Goal: Task Accomplishment & Management: Manage account settings

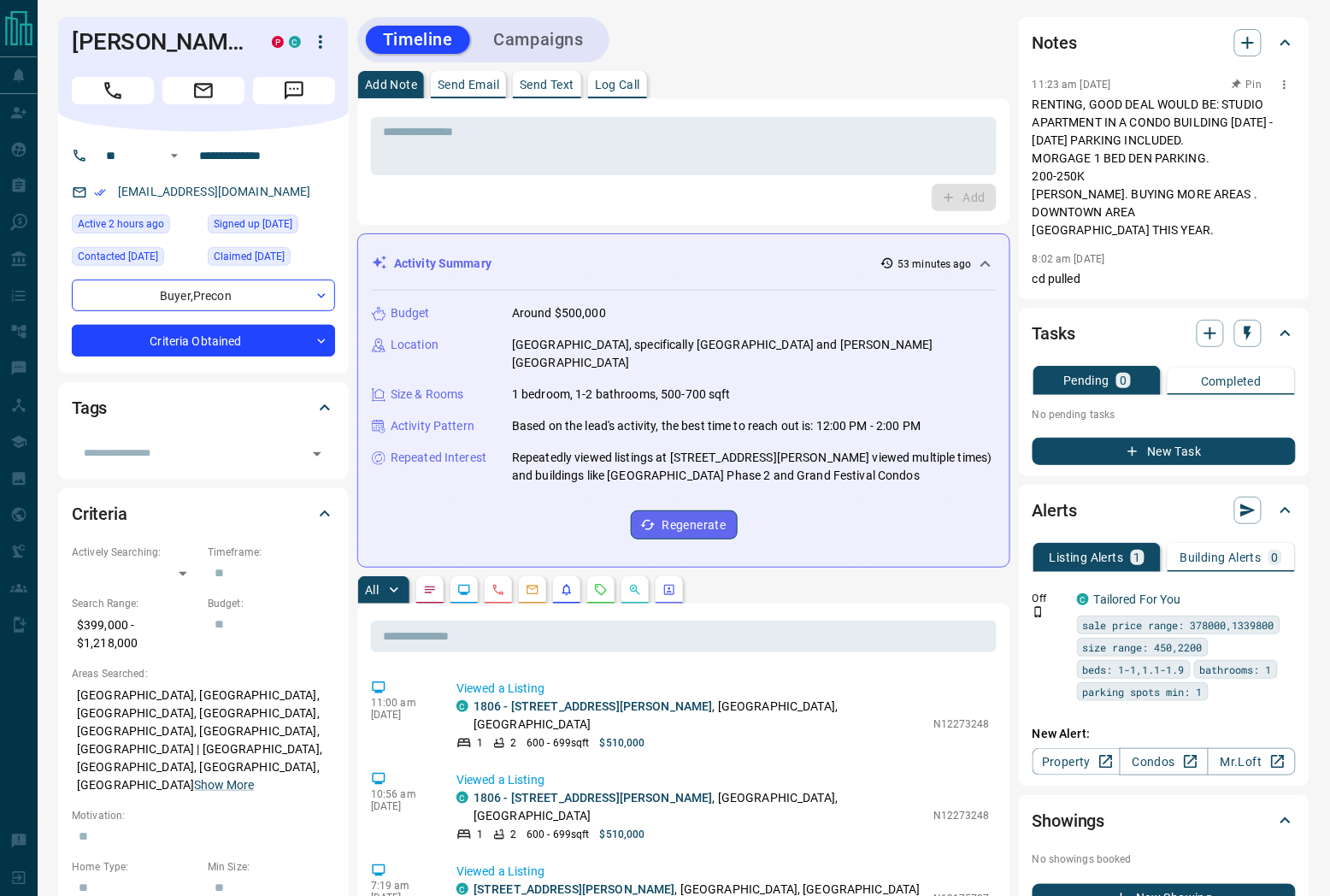
drag, startPoint x: 1081, startPoint y: 88, endPoint x: 1143, endPoint y: 94, distance: 62.3
click at [1143, 94] on div "11:23 am [DATE] Pin" at bounding box center [1164, 84] width 264 height 22
drag, startPoint x: 1035, startPoint y: 174, endPoint x: 1141, endPoint y: 176, distance: 106.0
click at [1141, 176] on p "RENTING, GOOD DEAL WOULD BE: STUDIO APARTMENT IN A CONDO BUILDING [DATE] -[DATE…" at bounding box center [1164, 167] width 264 height 144
click at [1112, 168] on p "RENTING, GOOD DEAL WOULD BE: STUDIO APARTMENT IN A CONDO BUILDING [DATE] -[DATE…" at bounding box center [1164, 167] width 264 height 144
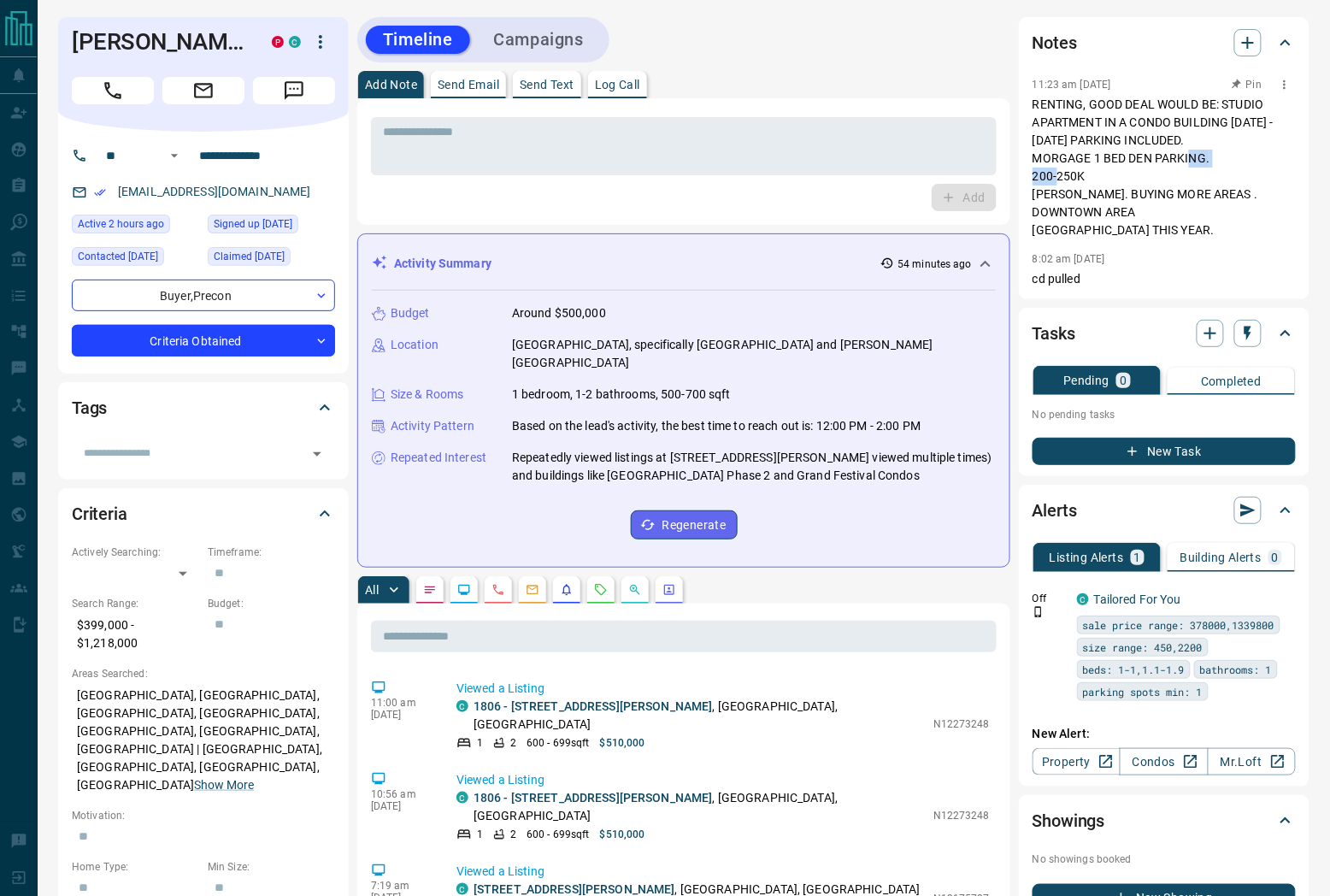
drag, startPoint x: 1035, startPoint y: 172, endPoint x: 1082, endPoint y: 178, distance: 47.4
click at [1082, 178] on p "RENTING, GOOD DEAL WOULD BE: STUDIO APARTMENT IN A CONDO BUILDING [DATE] -[DATE…" at bounding box center [1164, 167] width 264 height 144
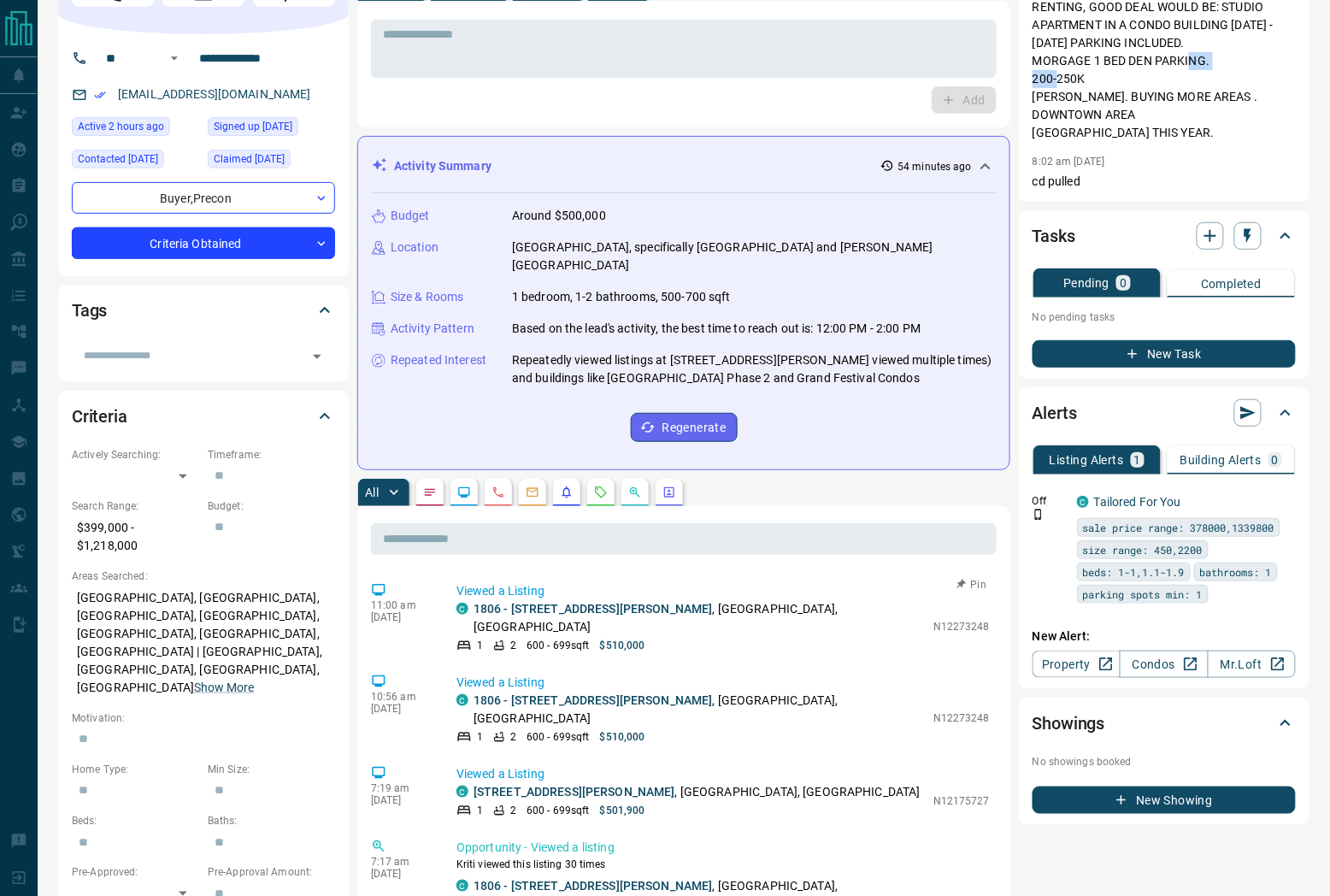
scroll to position [380, 0]
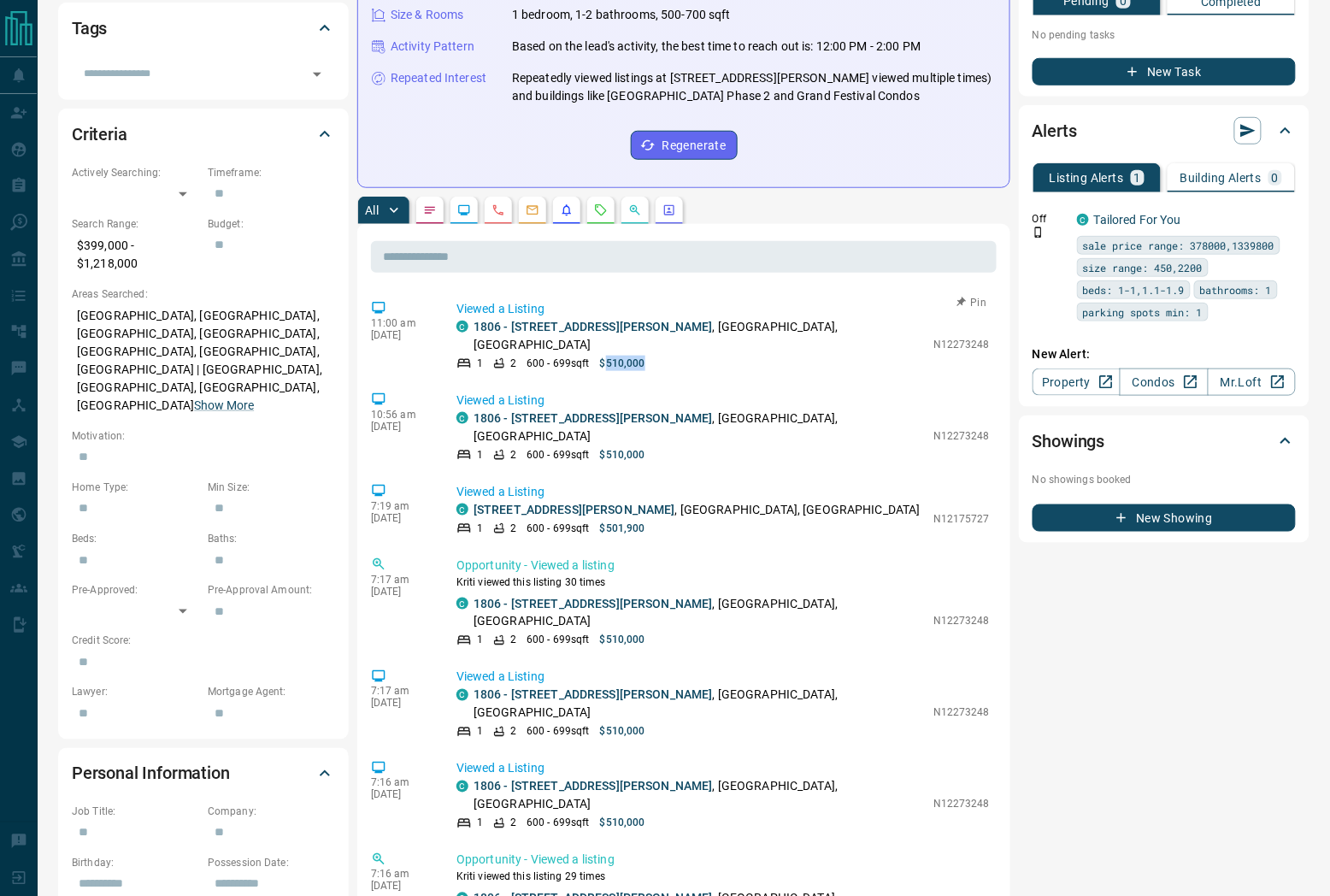
drag, startPoint x: 605, startPoint y: 324, endPoint x: 675, endPoint y: 329, distance: 70.2
click at [675, 356] on div "1 2 600 - 699 sqft $510,000" at bounding box center [691, 363] width 468 height 15
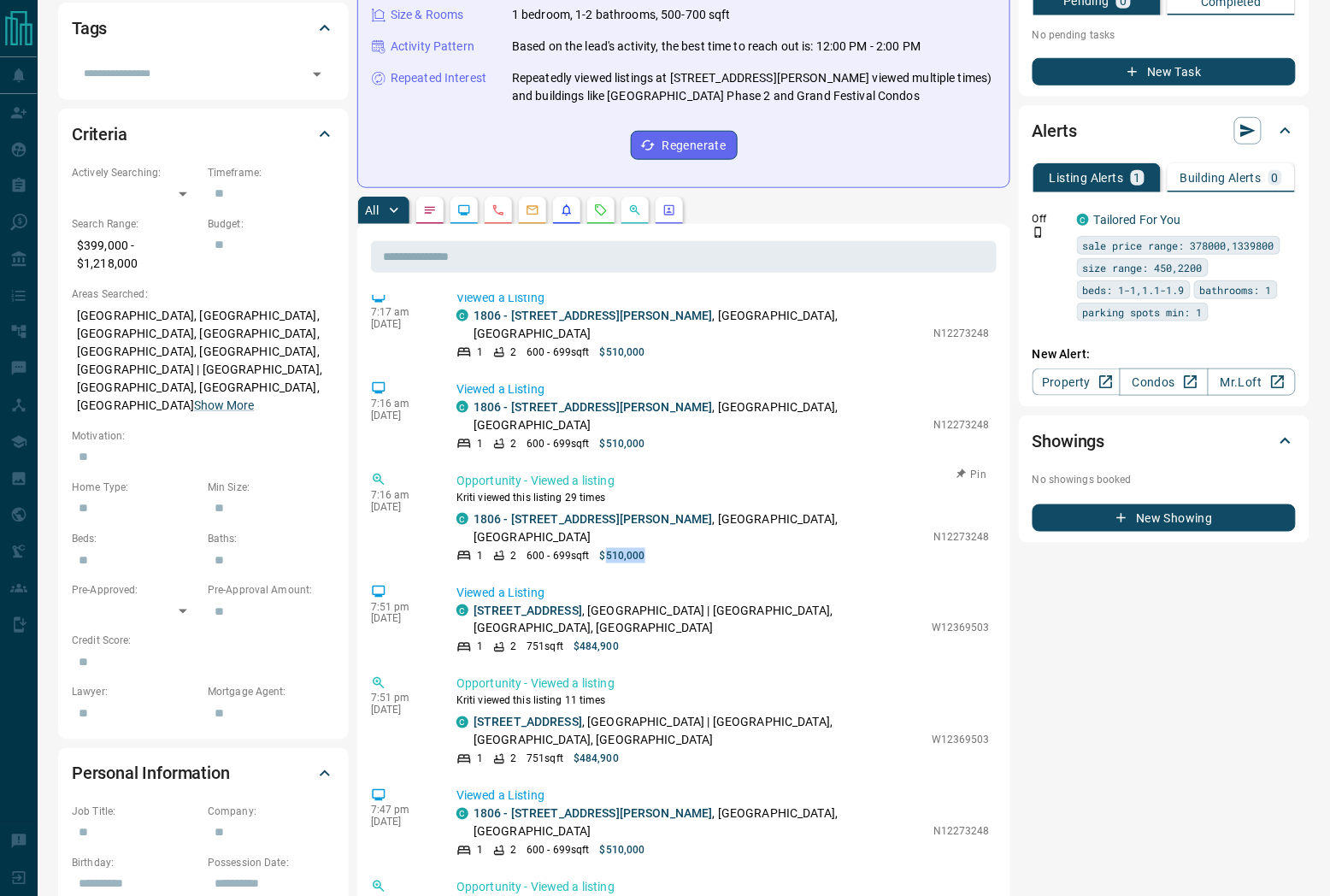
drag, startPoint x: 603, startPoint y: 425, endPoint x: 690, endPoint y: 438, distance: 88.0
click at [684, 467] on div "7:16 am [DATE] Opportunity - Viewed a listing Kriti viewed this listing 29 time…" at bounding box center [684, 517] width 626 height 102
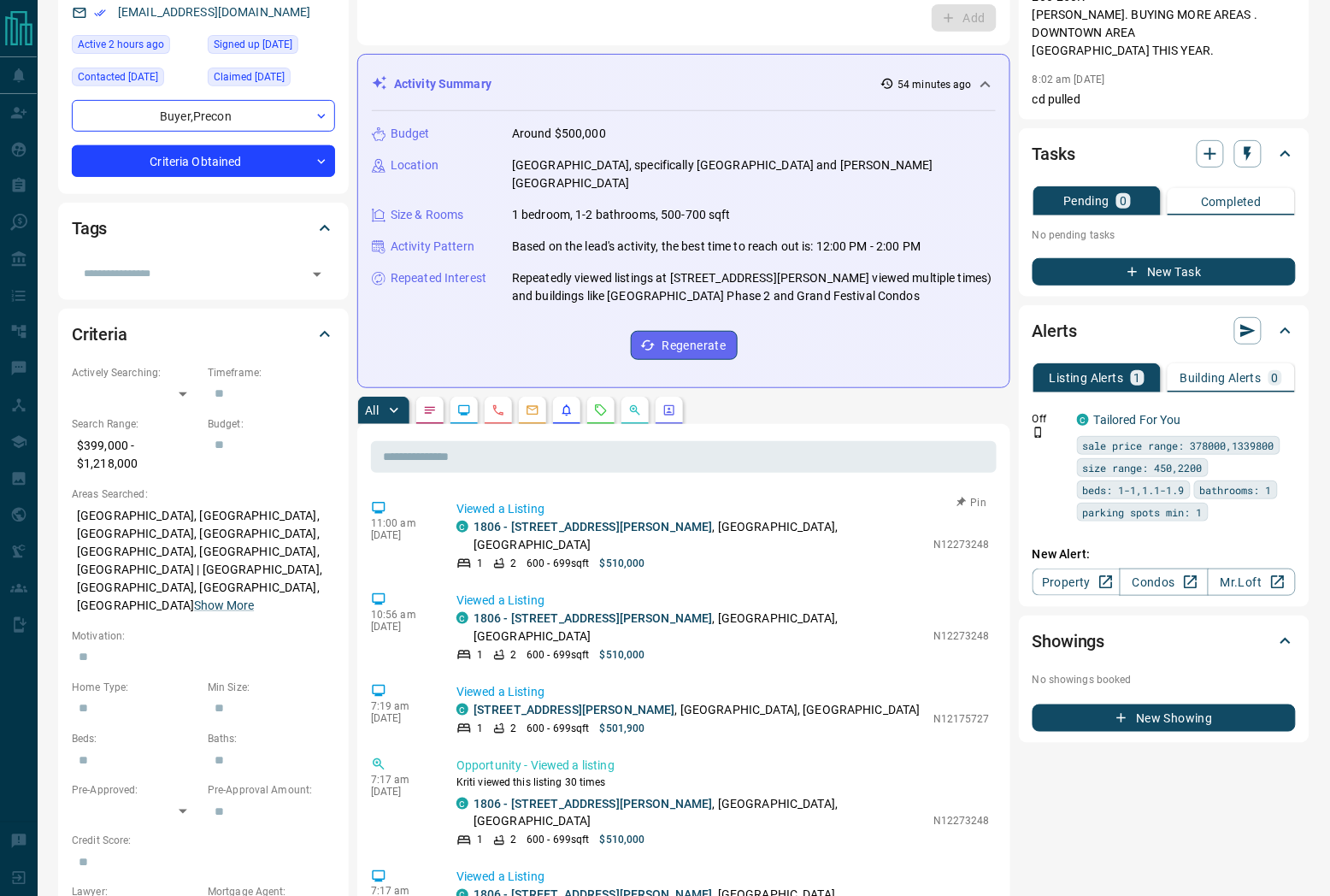
scroll to position [0, 0]
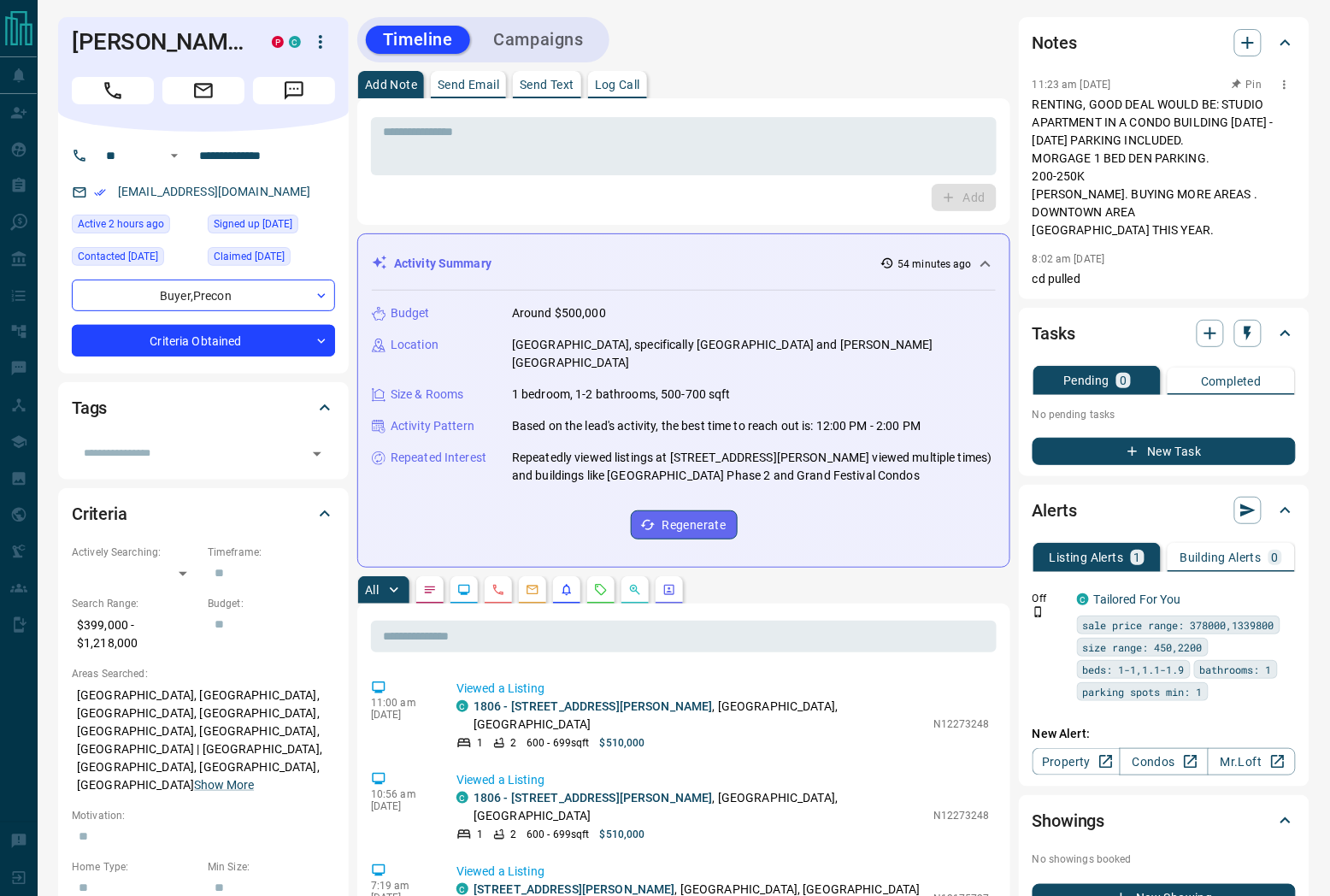
click at [1081, 167] on p "RENTING, GOOD DEAL WOULD BE: STUDIO APARTMENT IN A CONDO BUILDING [DATE] -[DATE…" at bounding box center [1164, 167] width 264 height 144
drag, startPoint x: 1082, startPoint y: 83, endPoint x: 1112, endPoint y: 87, distance: 30.3
click at [1111, 87] on p "11:23 am [DATE]" at bounding box center [1071, 85] width 79 height 12
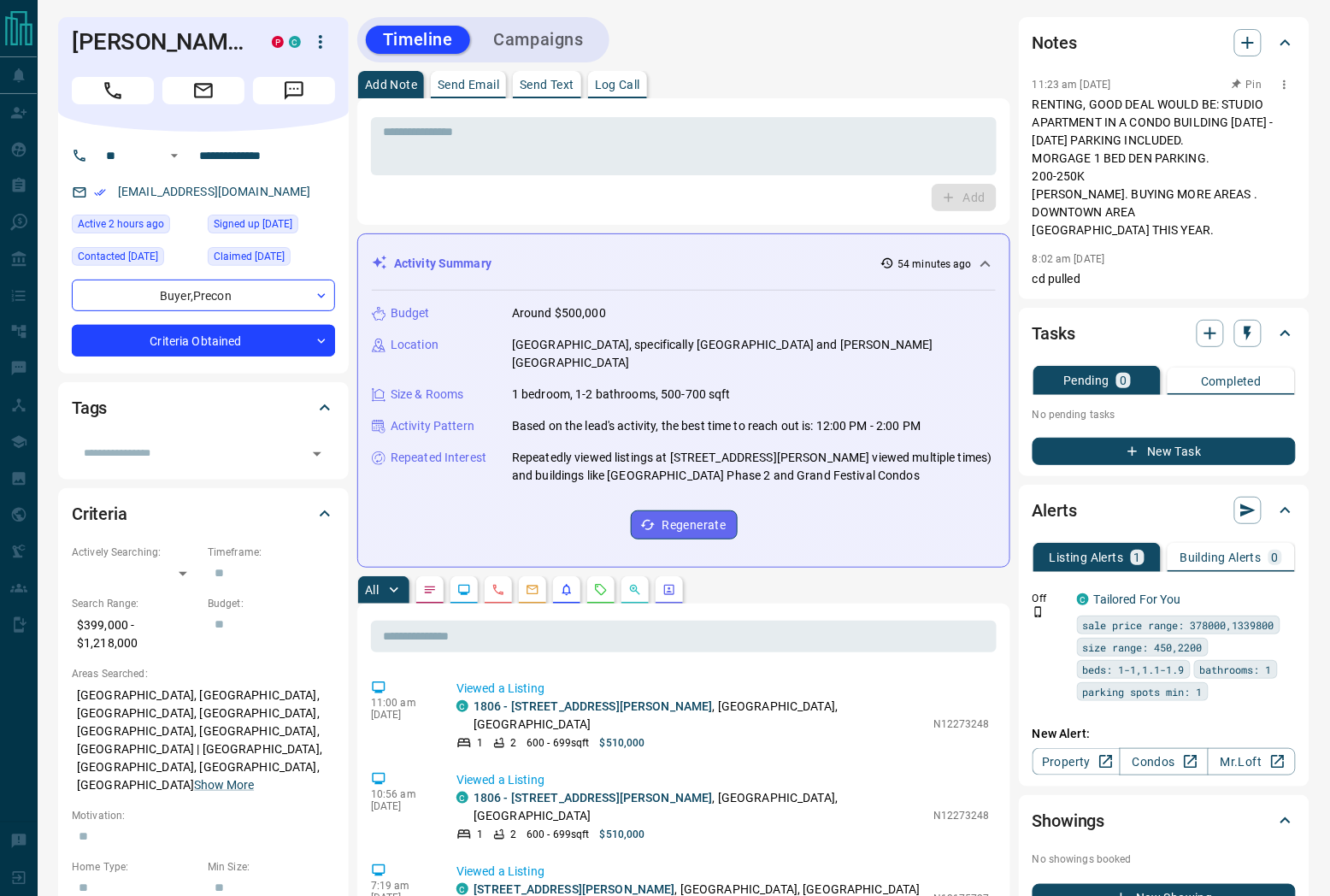
click at [1073, 219] on p "RENTING, GOOD DEAL WOULD BE: STUDIO APARTMENT IN A CONDO BUILDING [DATE] -[DATE…" at bounding box center [1164, 167] width 264 height 144
click at [518, 174] on div "* ​" at bounding box center [684, 146] width 626 height 58
click at [104, 94] on icon "Call" at bounding box center [112, 90] width 22 height 22
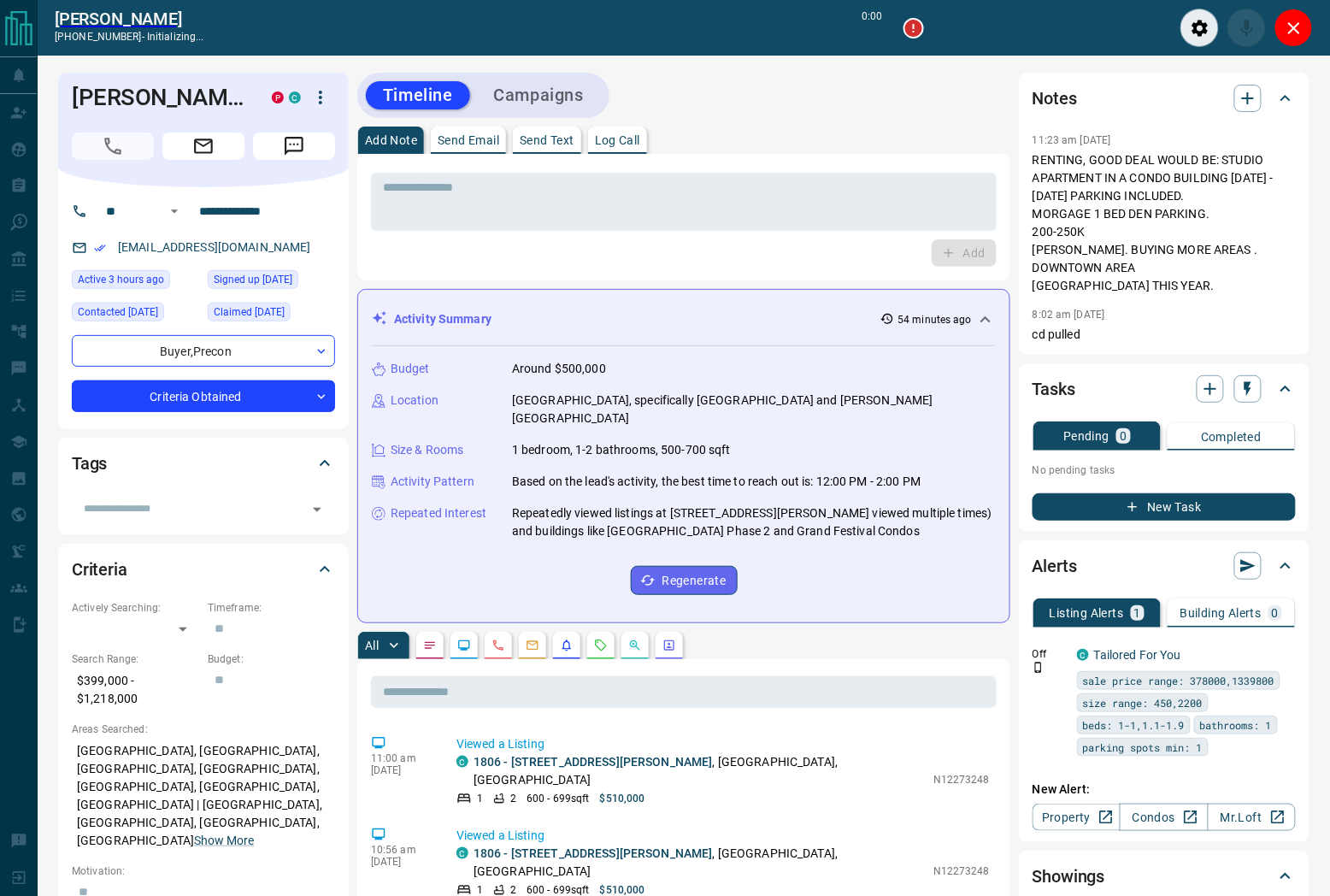
click at [494, 169] on div "* ​" at bounding box center [684, 199] width 626 height 63
click at [468, 232] on div "* ​ Add" at bounding box center [684, 217] width 626 height 99
click at [458, 214] on textarea at bounding box center [684, 203] width 602 height 44
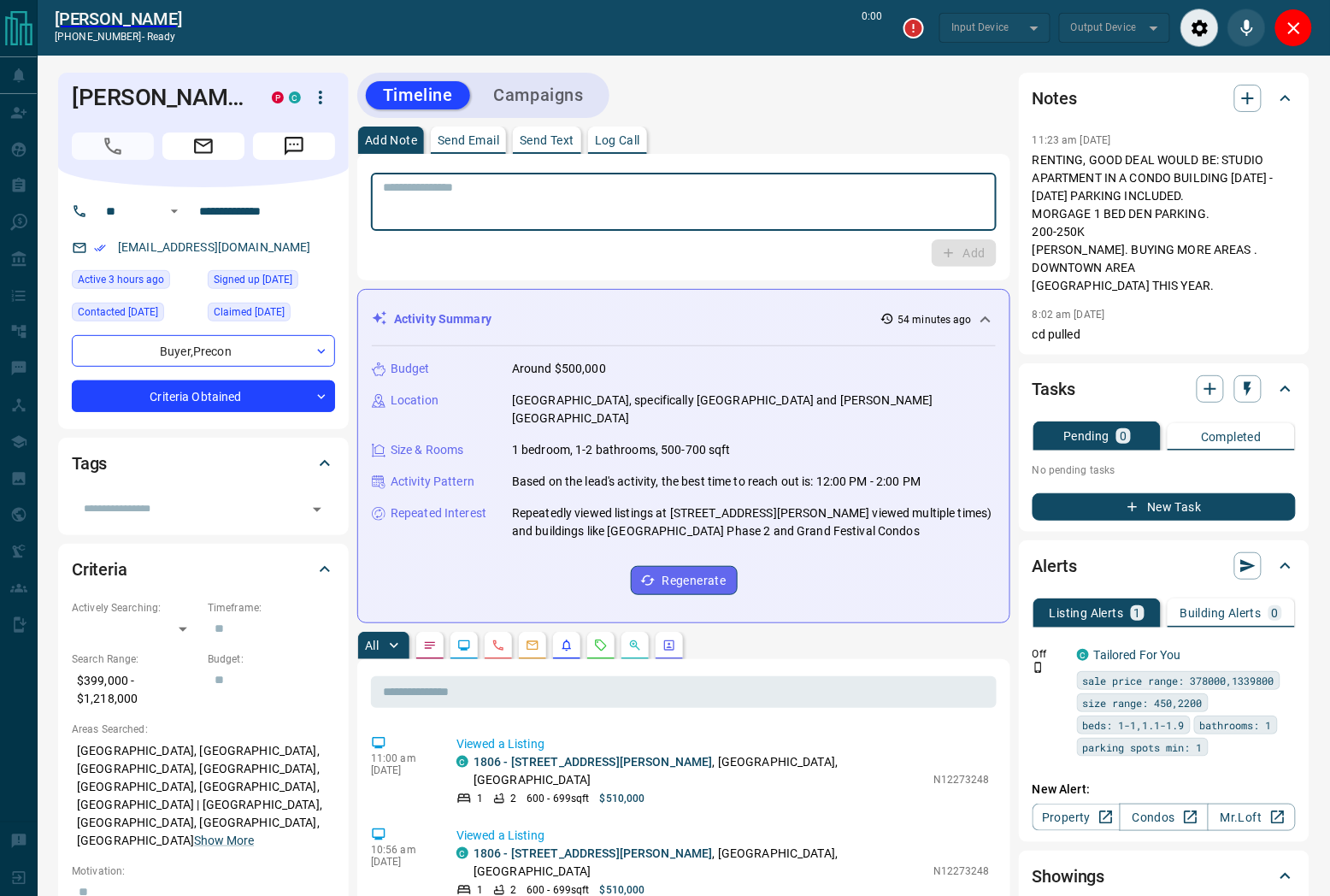
type input "*******"
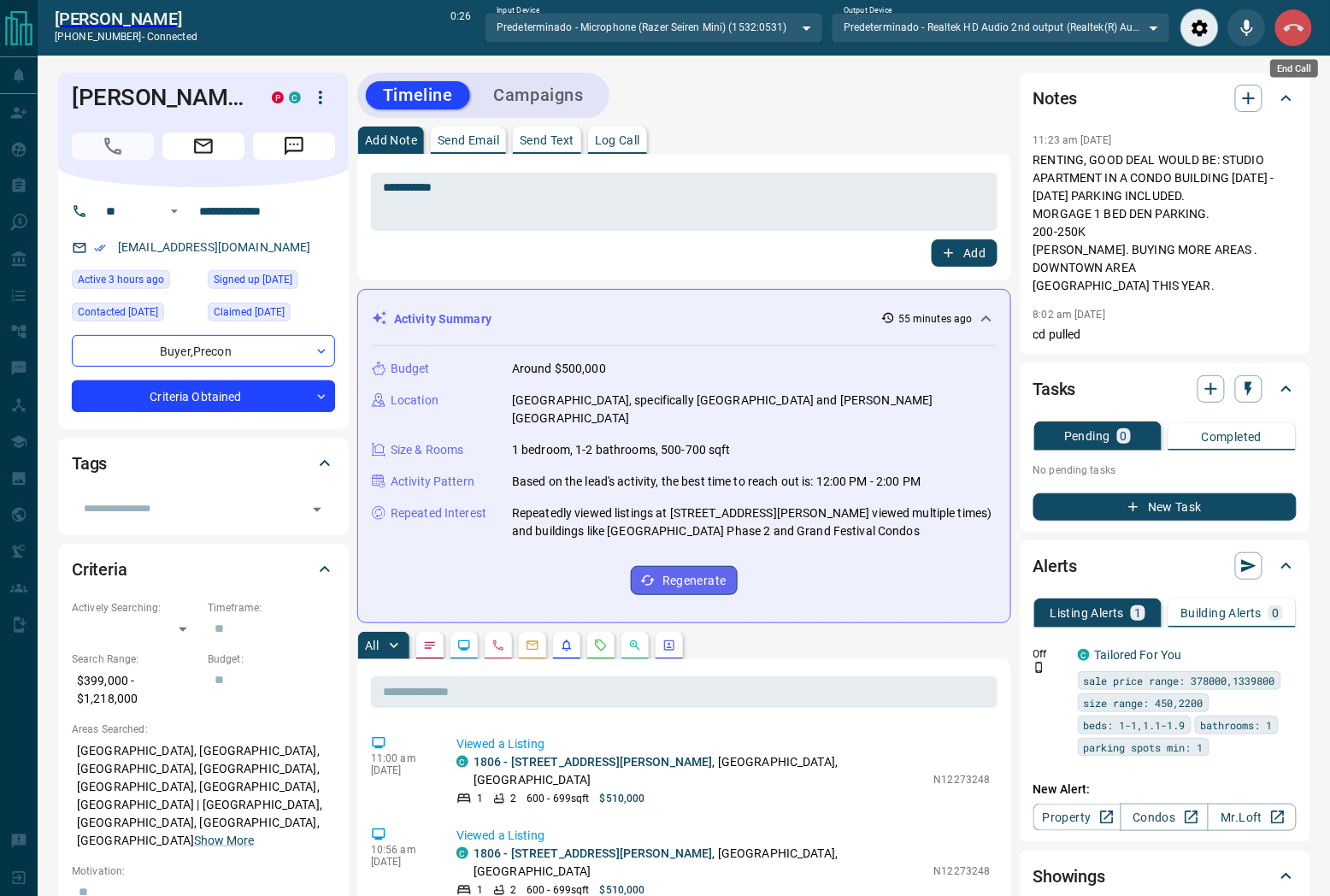
click at [1288, 29] on icon "End Call" at bounding box center [1295, 28] width 21 height 8
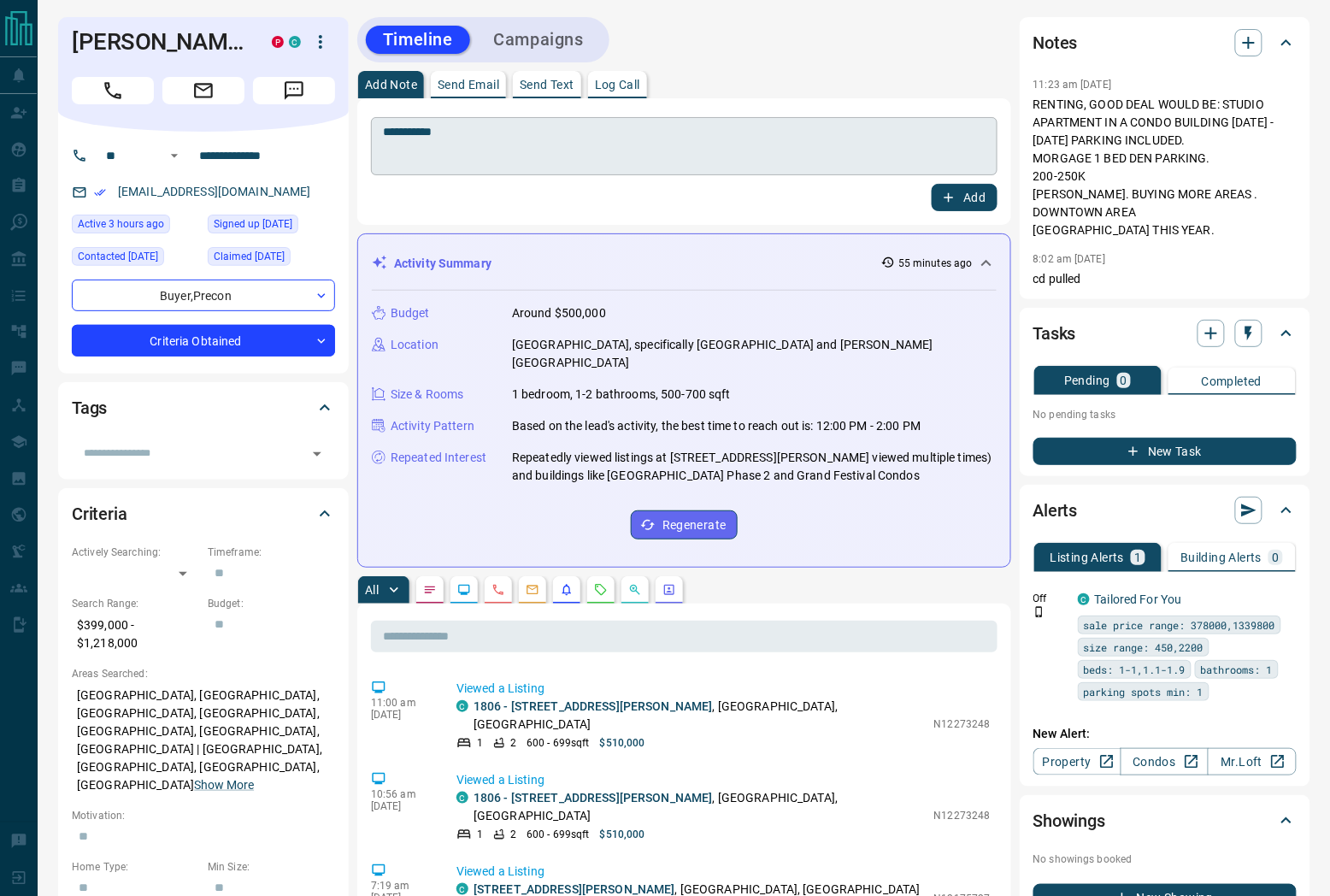
click at [897, 152] on textarea "**********" at bounding box center [684, 146] width 602 height 44
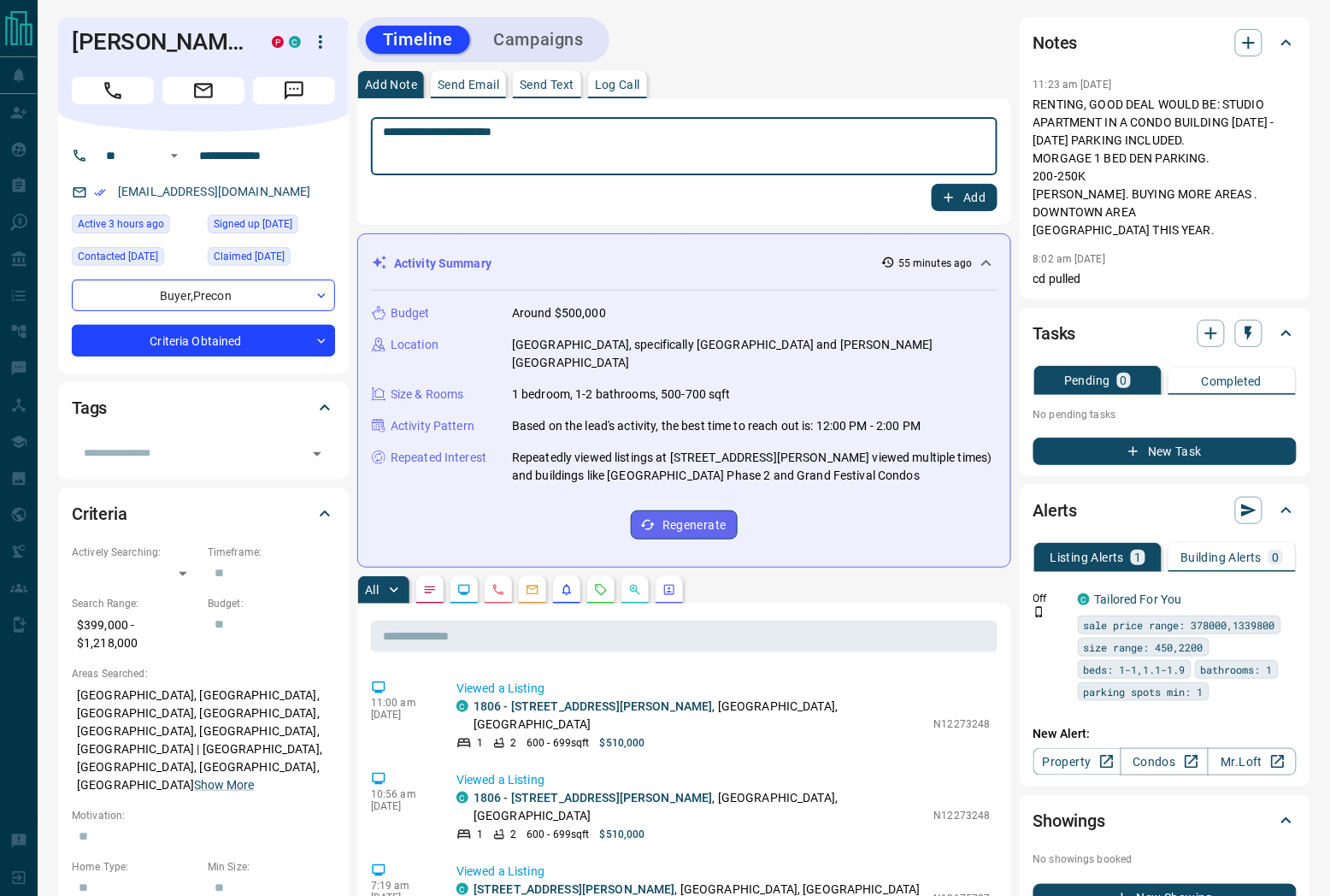
type textarea "**********"
click at [966, 198] on button "Add" at bounding box center [964, 197] width 65 height 28
